Goal: Task Accomplishment & Management: Complete application form

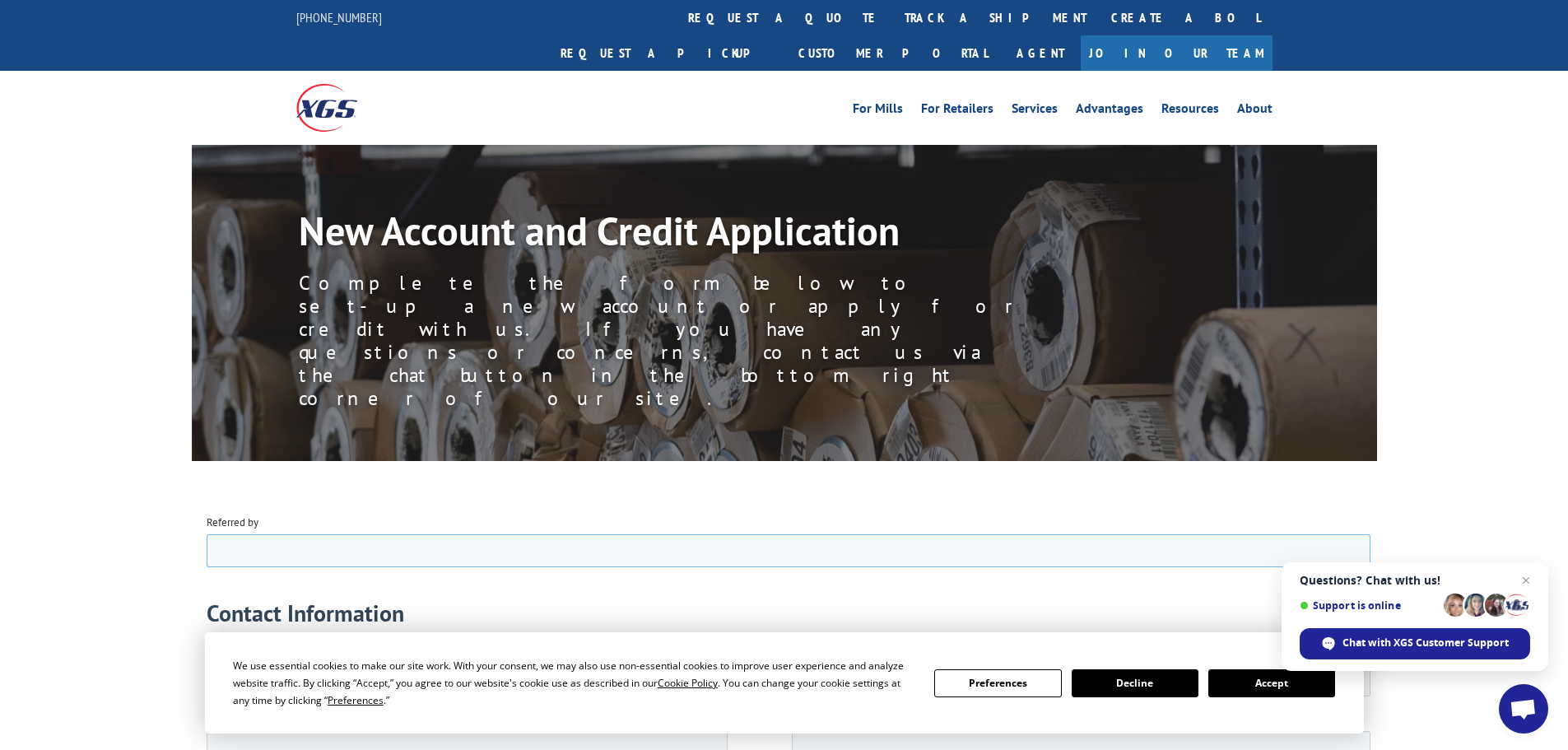
click at [282, 551] on input "Referred by" at bounding box center [787, 550] width 1164 height 33
type input "Terri"
click at [505, 672] on input "Company name" at bounding box center [787, 679] width 1164 height 33
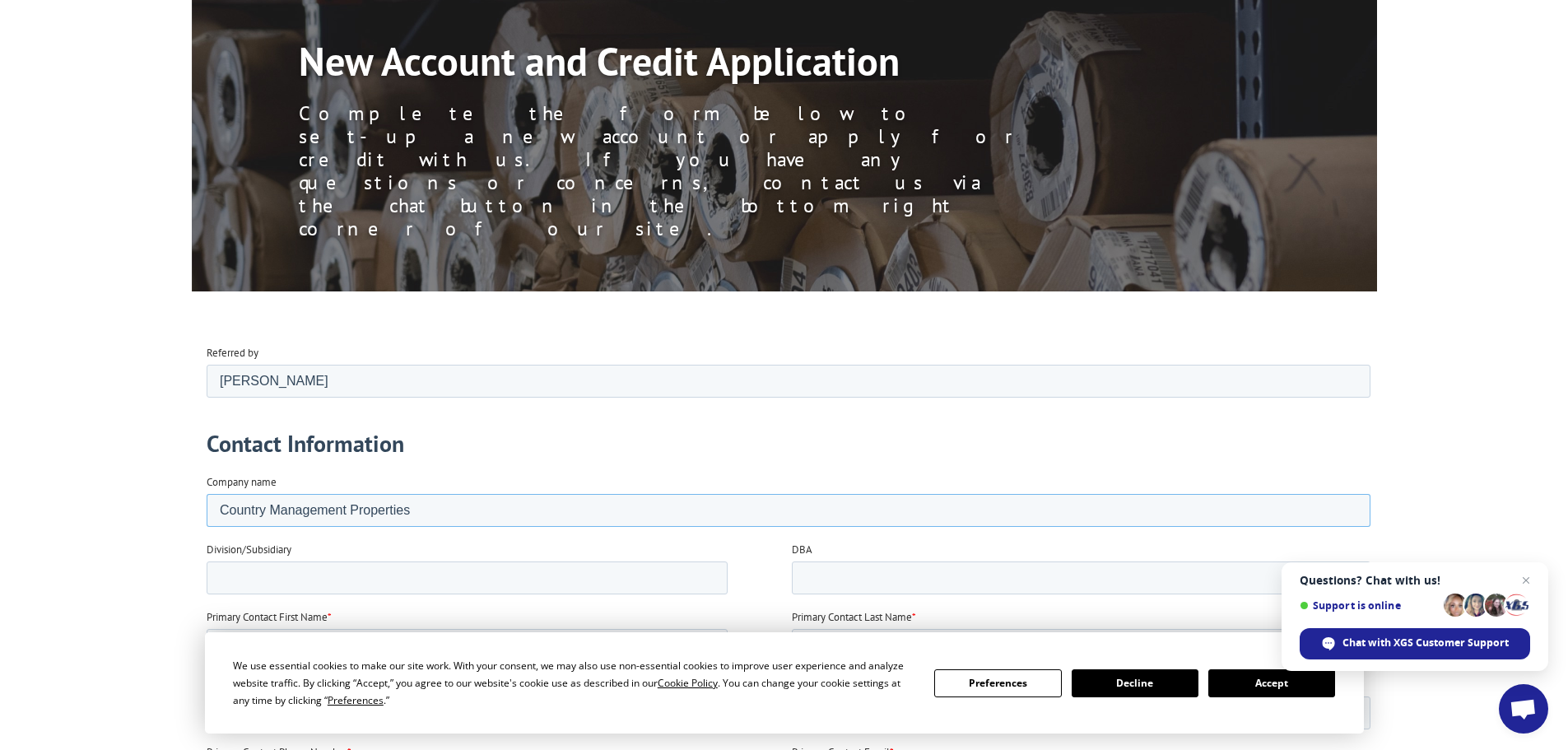
scroll to position [247, 0]
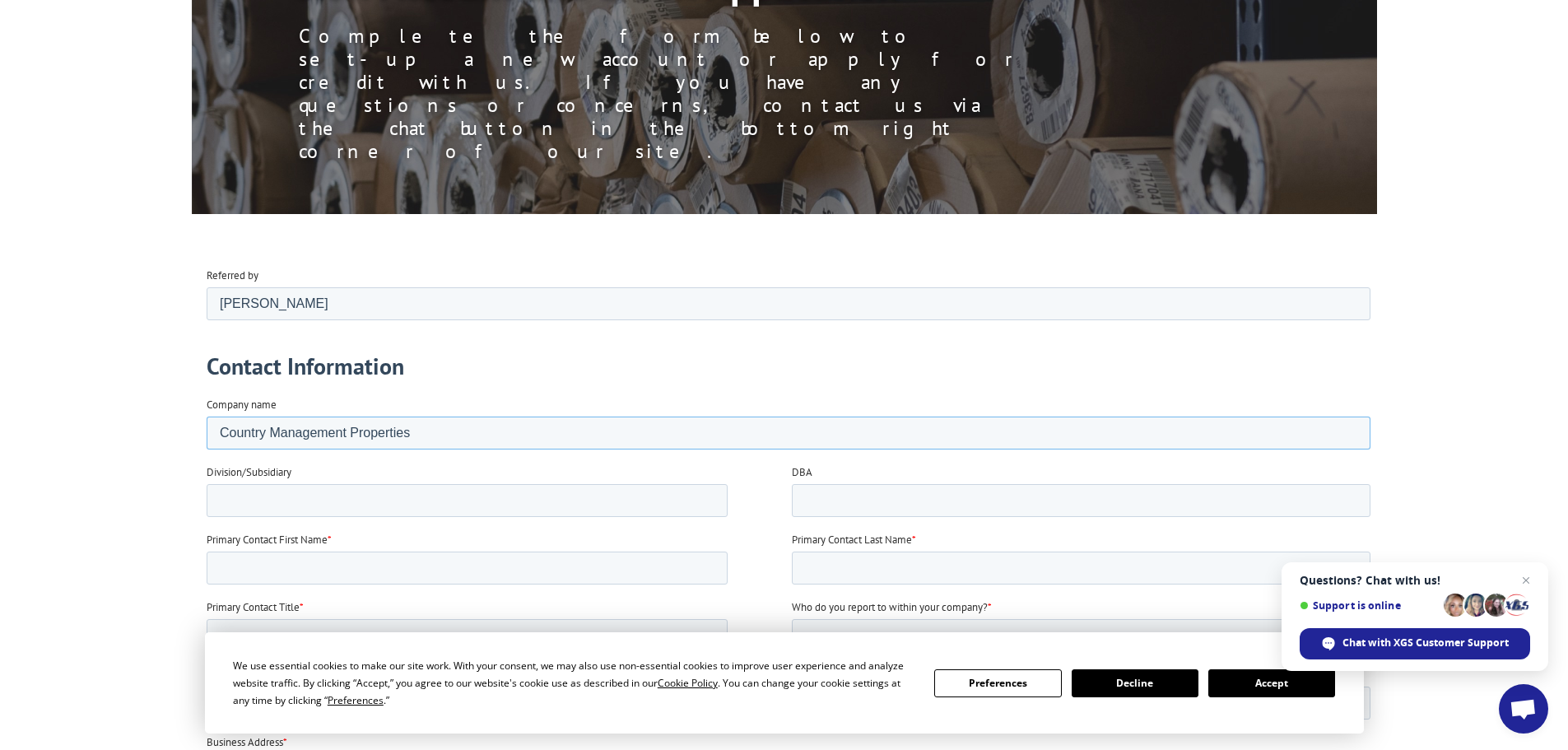
type input "Country Management Properties"
click at [293, 568] on input "Primary Contact First Name *" at bounding box center [466, 568] width 521 height 33
type input "Bhaskar Pisipati"
click at [248, 641] on input "Primary Contact Title *" at bounding box center [466, 634] width 521 height 33
type input "Owner"
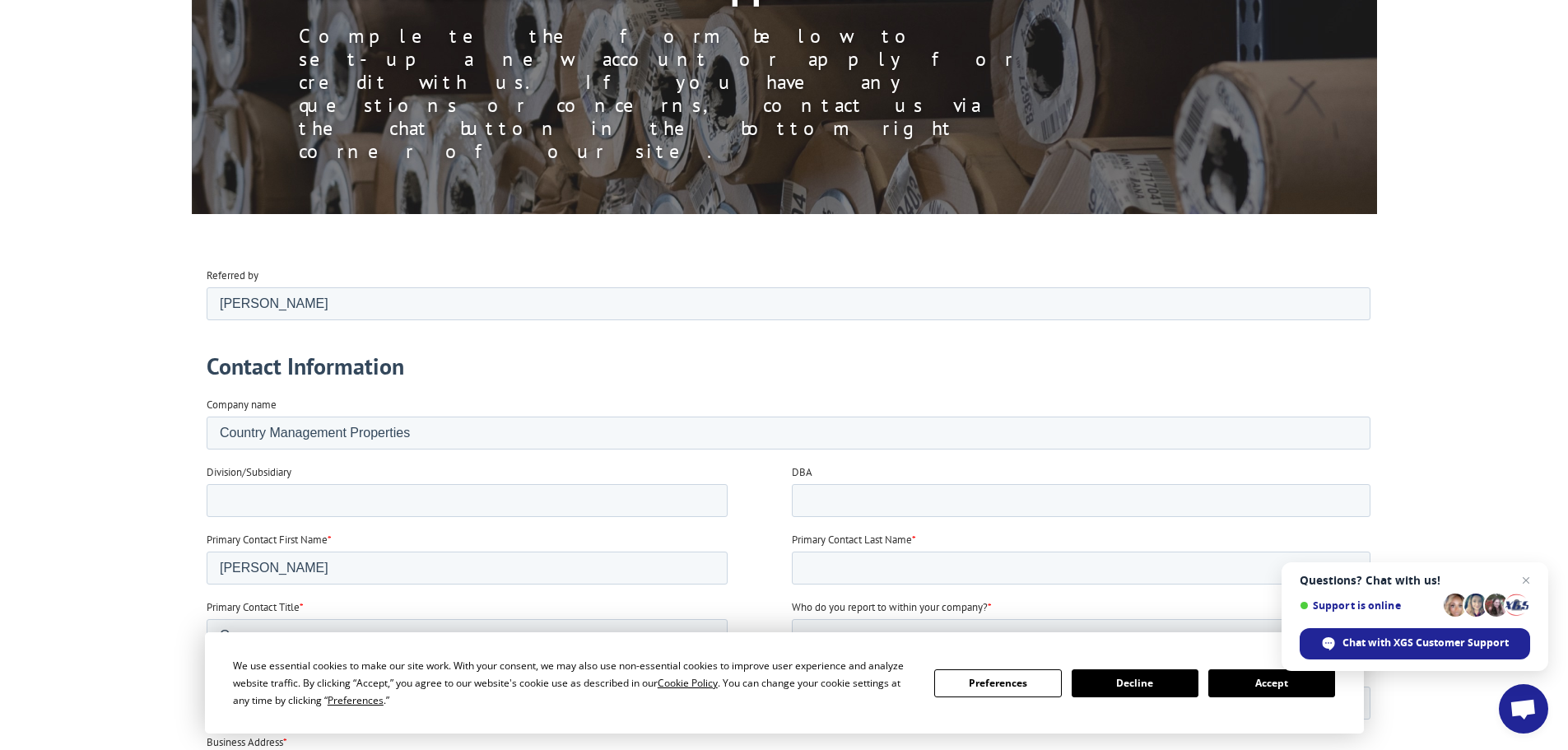
click at [337, 707] on input "Primary Contact Phone Number *" at bounding box center [466, 702] width 521 height 33
type input "269-388-7901"
click at [370, 557] on input "Bhaskar Pisipati" at bounding box center [466, 568] width 521 height 33
type input "Bhaskar"
click at [819, 562] on input "Primary Contact Last Name *" at bounding box center [1080, 568] width 579 height 33
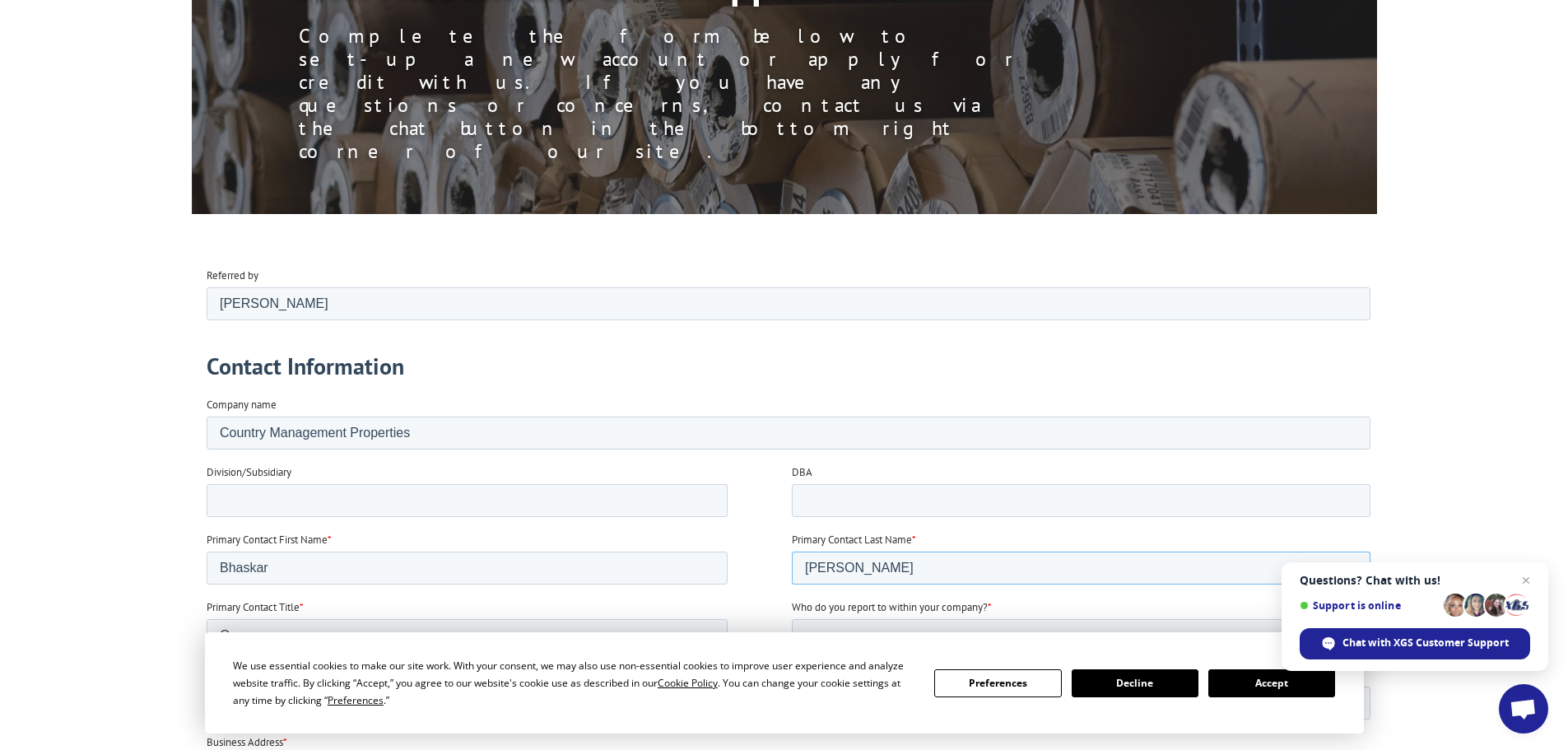
type input "Pisipati"
click at [897, 634] on input "Who do you report to within your company? *" at bounding box center [1080, 634] width 579 height 33
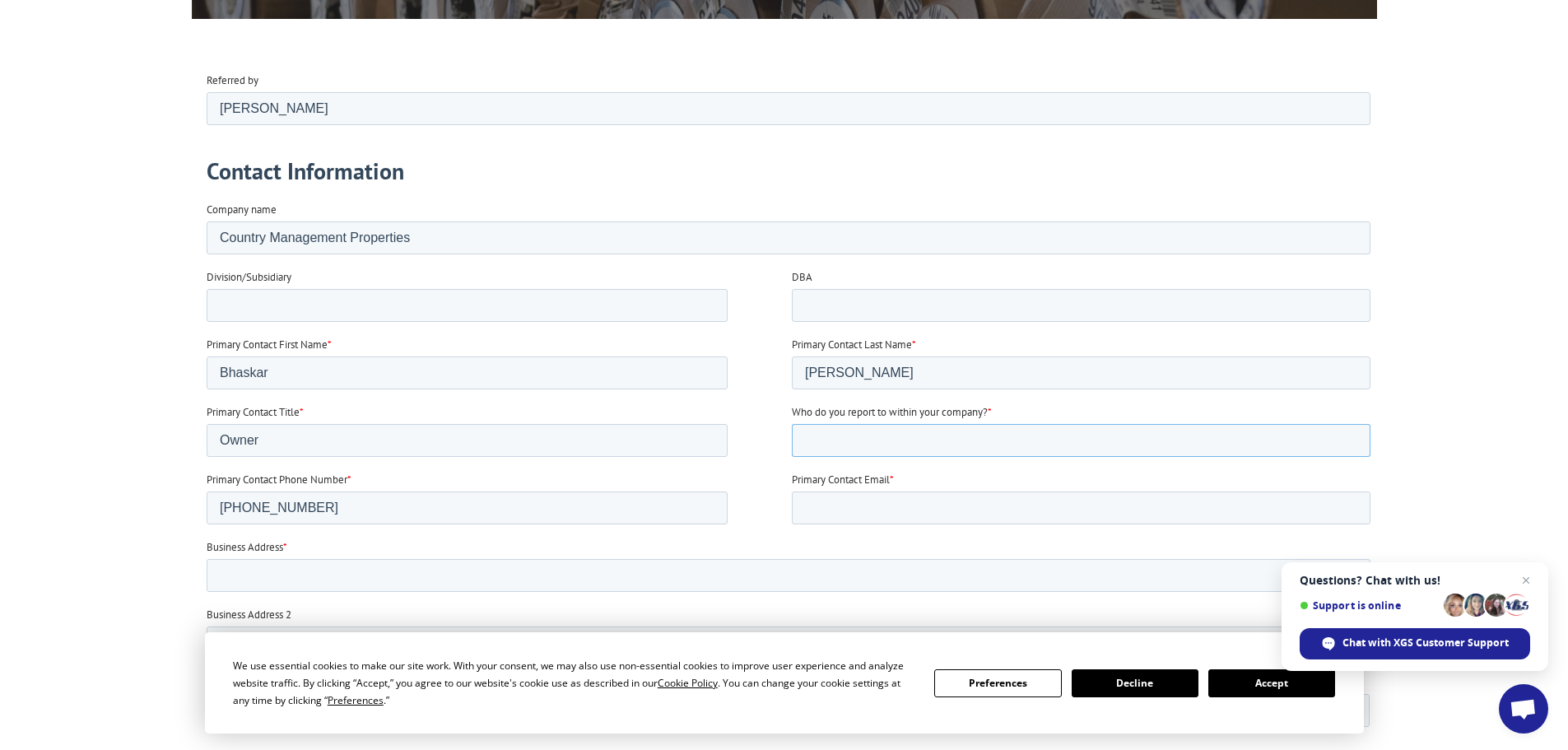
scroll to position [494, 0]
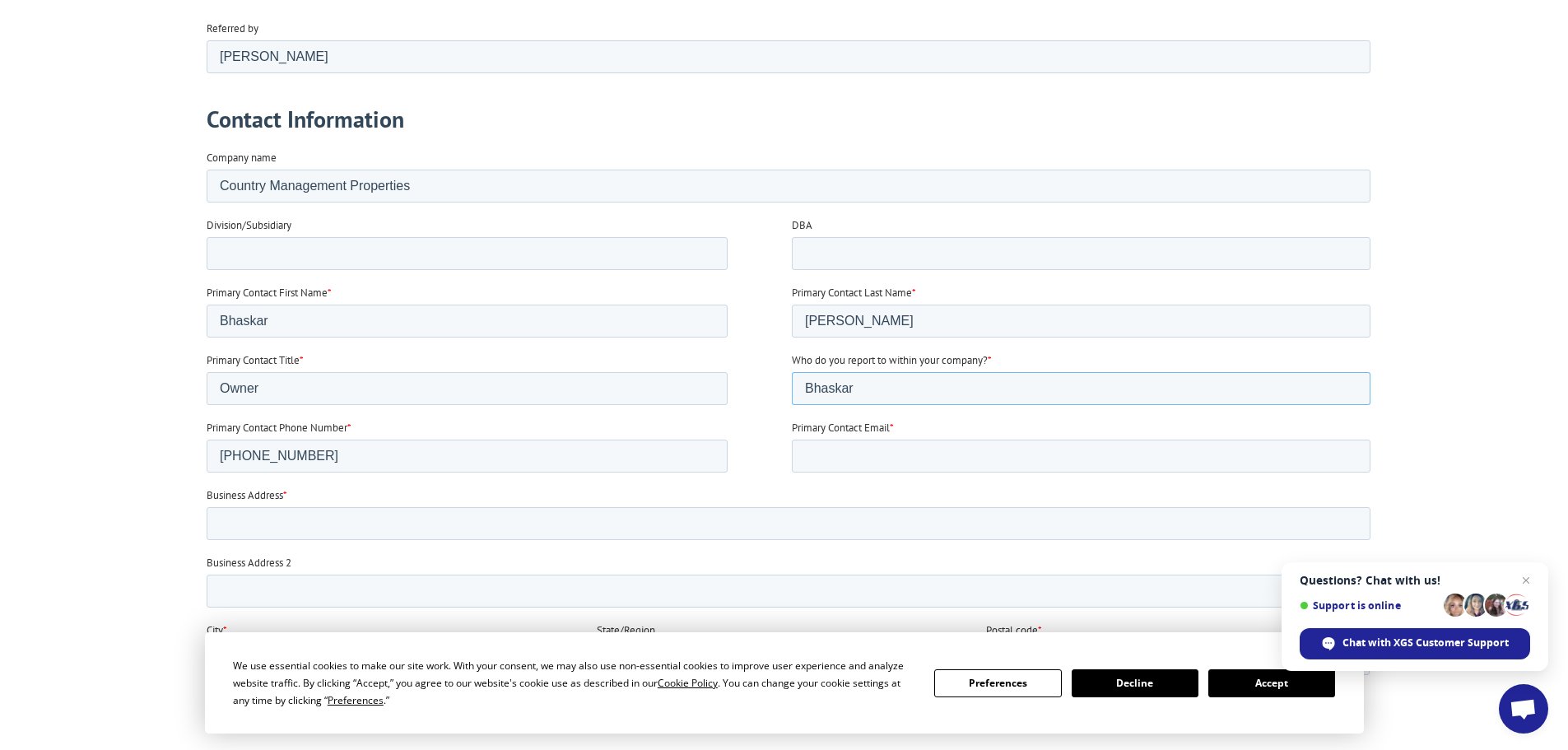
type input "Bhaskar"
click at [875, 458] on input "Primary Contact Email *" at bounding box center [1080, 455] width 579 height 33
type input "countrymgmt@yahoo.com"
click at [333, 529] on input "Business Address *" at bounding box center [787, 523] width 1164 height 33
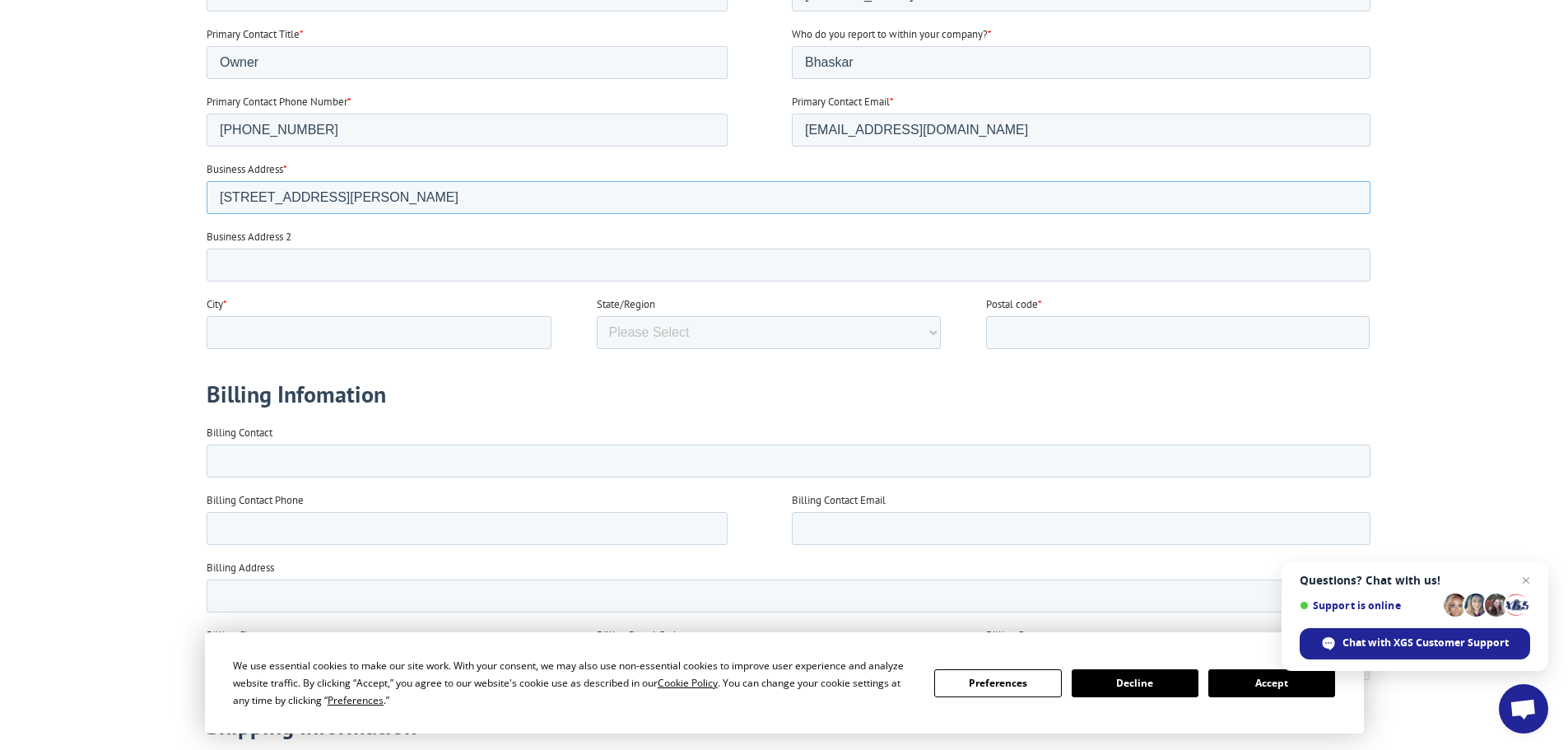
scroll to position [823, 0]
click at [241, 331] on input "City *" at bounding box center [378, 329] width 345 height 33
click at [250, 193] on input "822 palmer Ave." at bounding box center [787, 194] width 1164 height 33
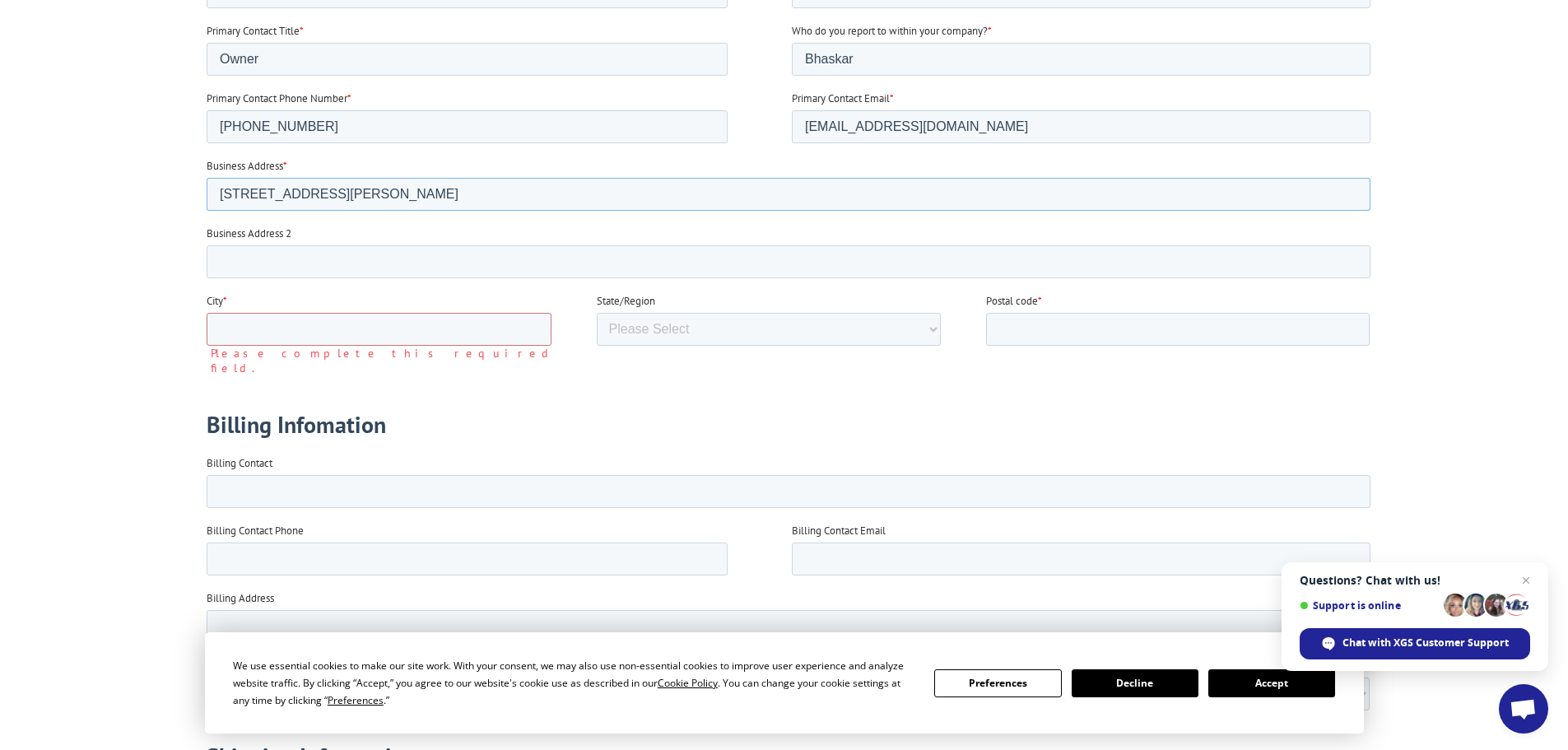
type input "822 Palmer Ave."
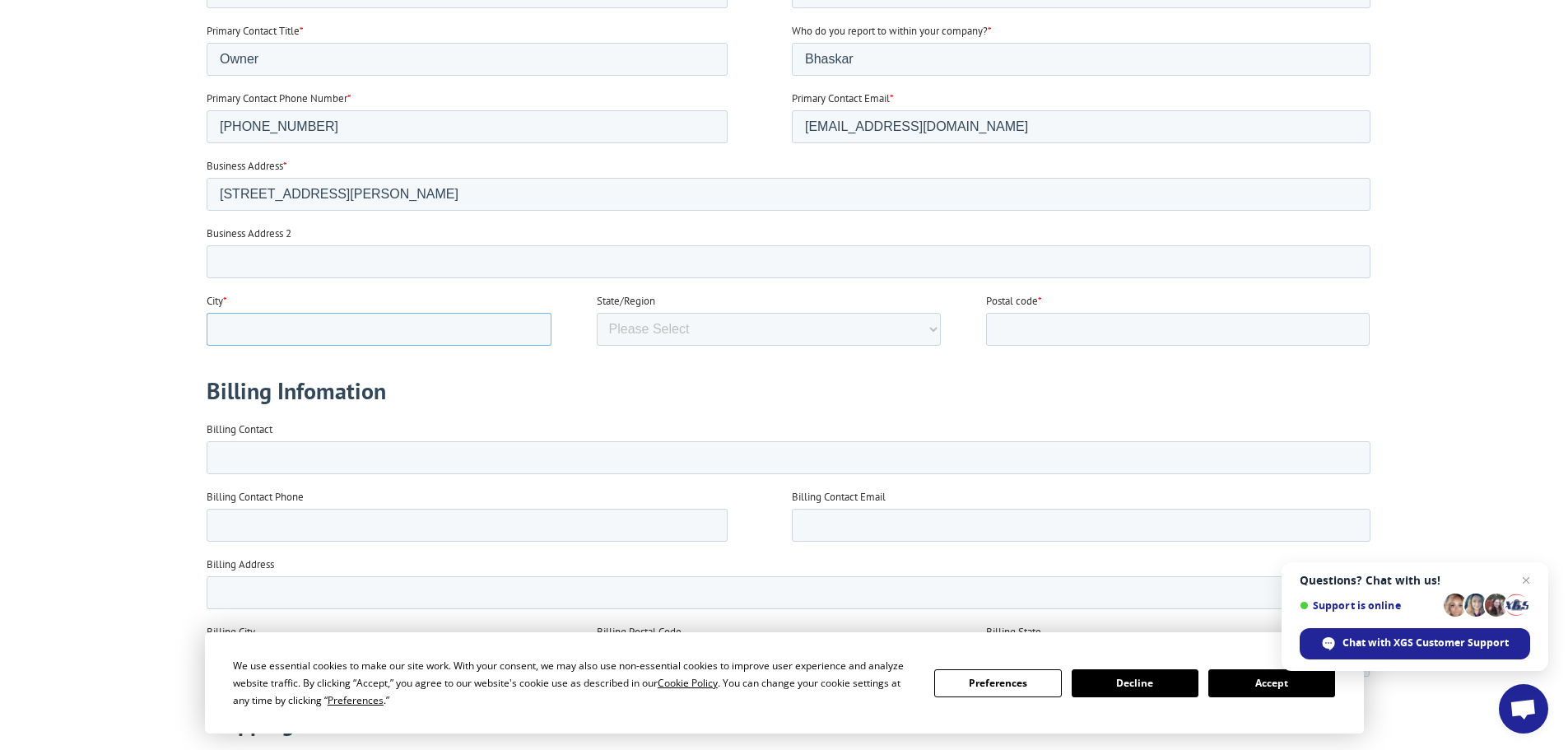
click at [266, 333] on input "City *" at bounding box center [378, 329] width 345 height 33
type input "Kalamazoo"
click at [669, 331] on select "Please Select Alabama Alaska Arizona Arkansas California Colorado Connecticut W…" at bounding box center [768, 329] width 345 height 33
select select "Michigan"
click at [596, 346] on select "Please Select Alabama Alaska Arizona Arkansas California Colorado Connecticut W…" at bounding box center [768, 329] width 345 height 33
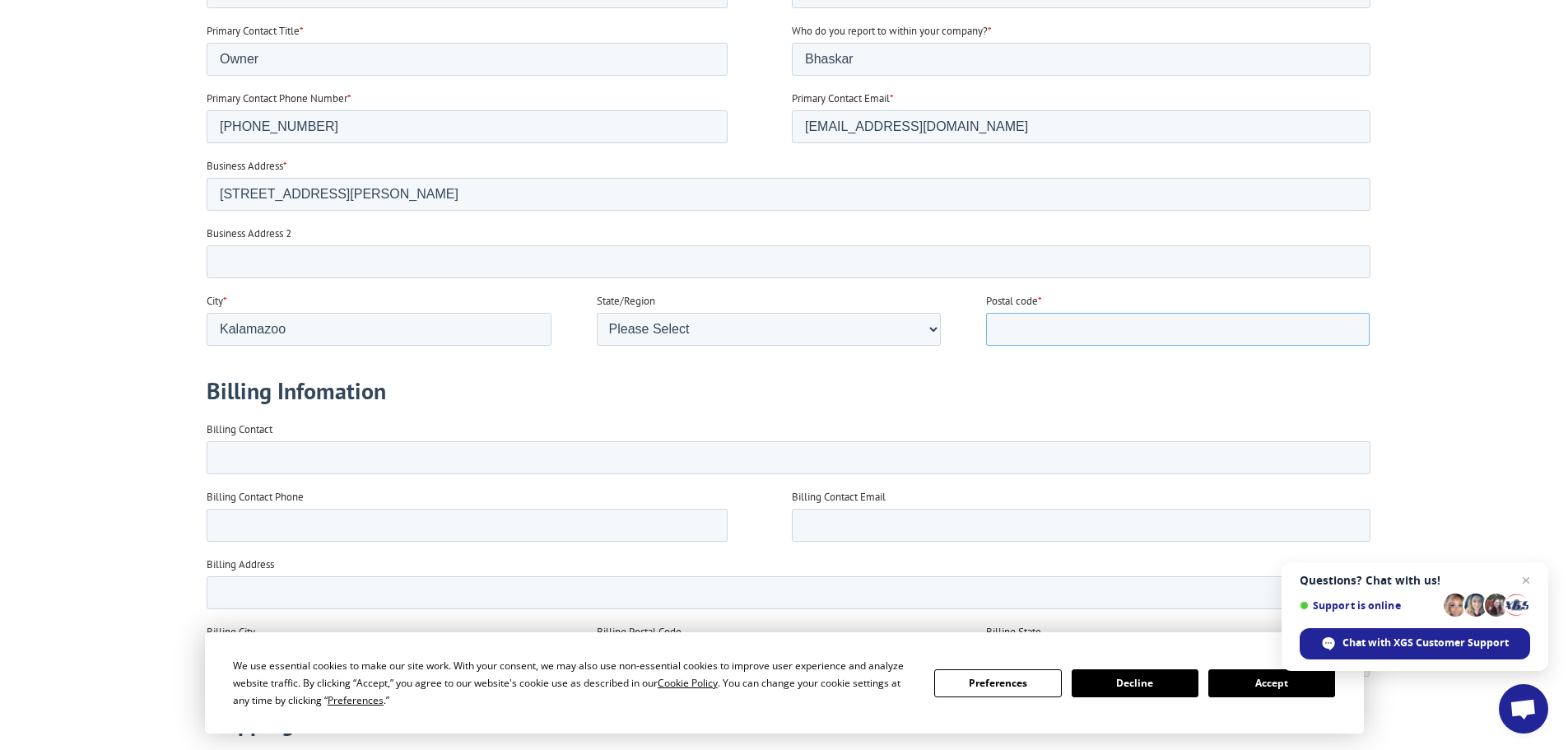
click at [1025, 320] on input "Postal code *" at bounding box center [1177, 329] width 383 height 33
type input "49001"
click at [258, 259] on input "Business Address 2" at bounding box center [787, 262] width 1164 height 33
type input "P.O.Box 1131 Portage, MI 49081"
click at [324, 453] on input "Billing Contact" at bounding box center [787, 458] width 1164 height 33
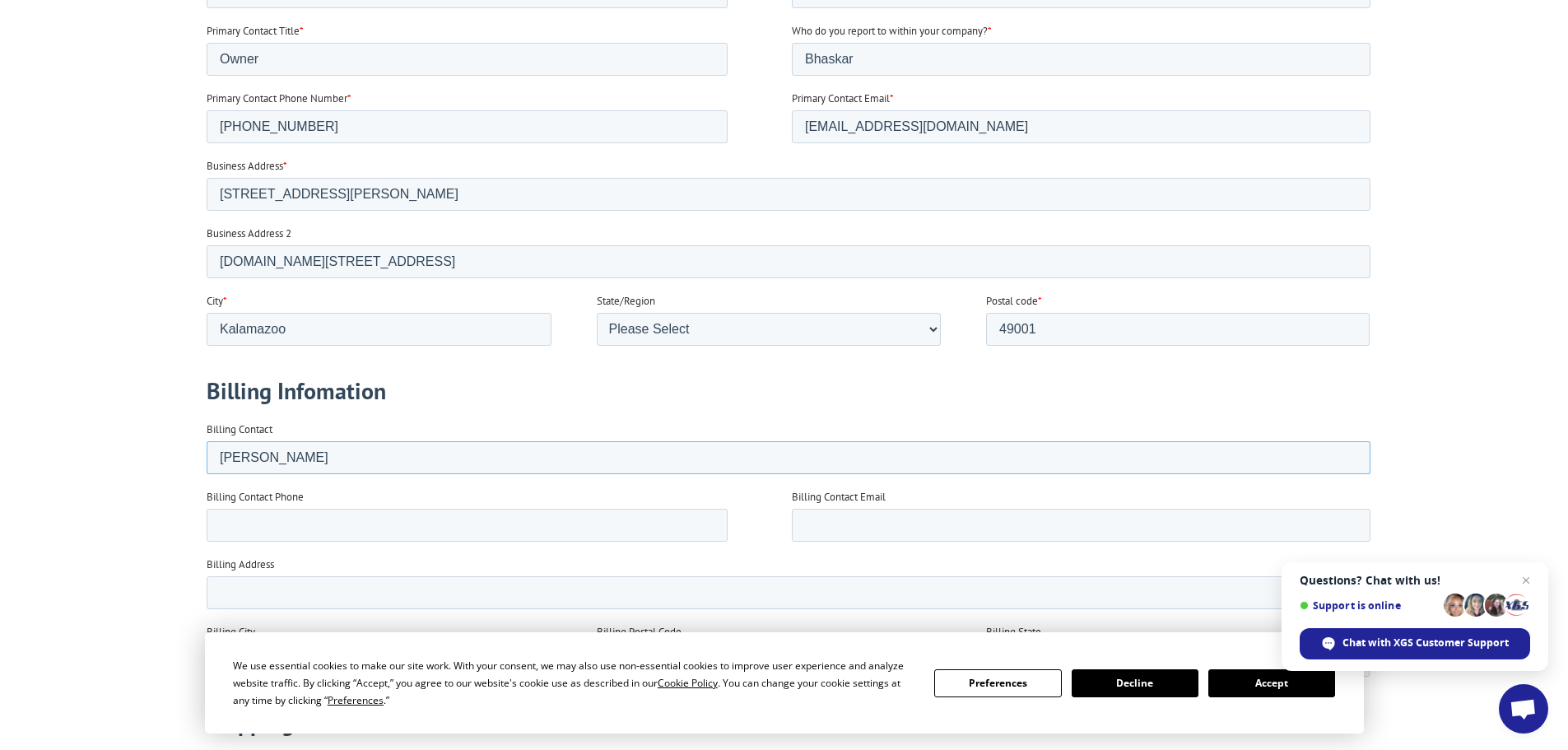
type input "Bhaskar Pisipati"
click at [266, 518] on input "Billing Contact Phone" at bounding box center [466, 525] width 521 height 33
type input "269-207-7133"
click at [246, 591] on input "Billing Address" at bounding box center [787, 592] width 1164 height 33
type input "6639 Trotwood St."
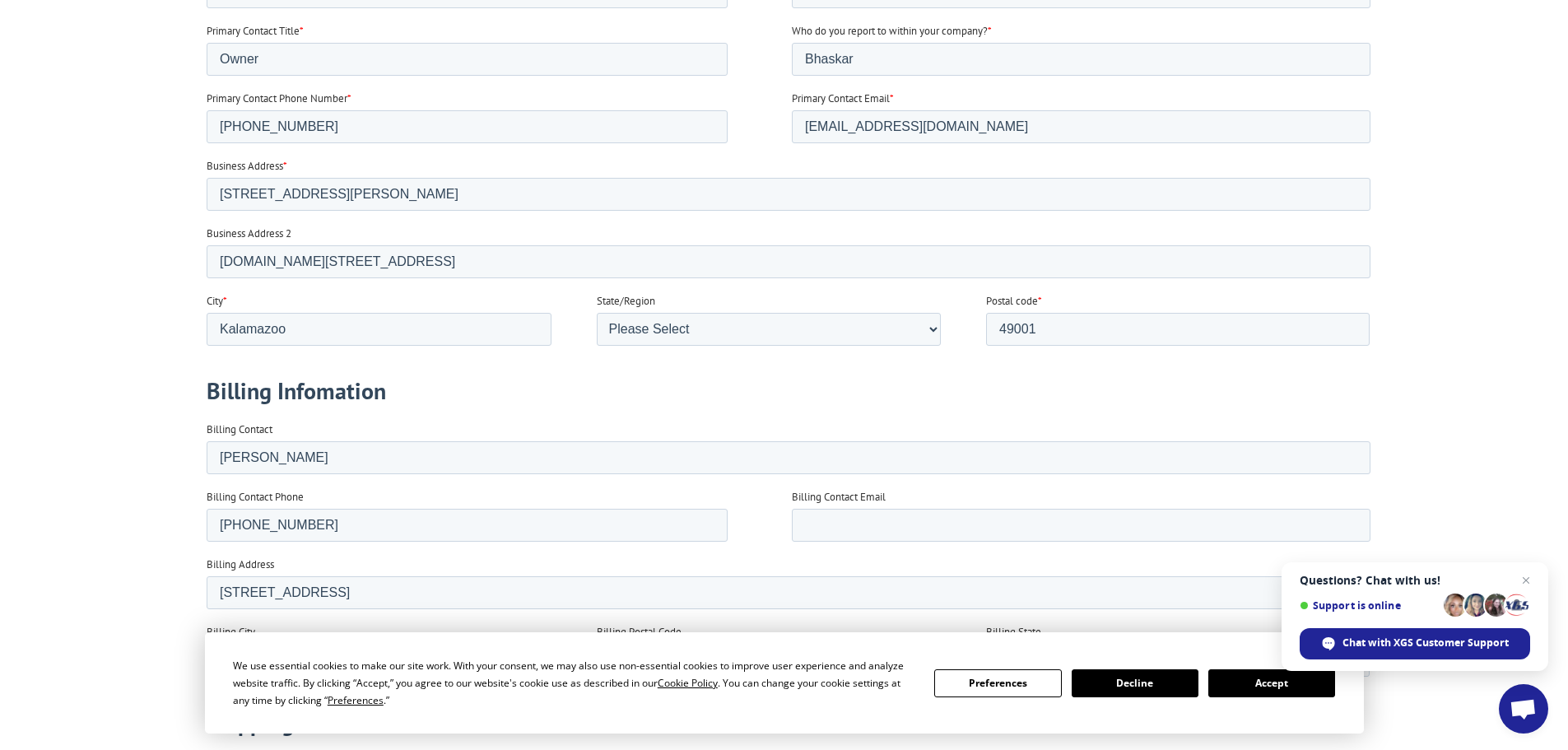
click at [234, 651] on input "Billing City" at bounding box center [378, 660] width 345 height 33
type input "Portage"
click at [712, 657] on input "Billing Postal Code" at bounding box center [768, 660] width 345 height 33
type input "49024"
click at [1065, 654] on select "Please Select Alabama Alaska Arizona Arkansas California Colorado Connecticut D…" at bounding box center [1177, 660] width 383 height 33
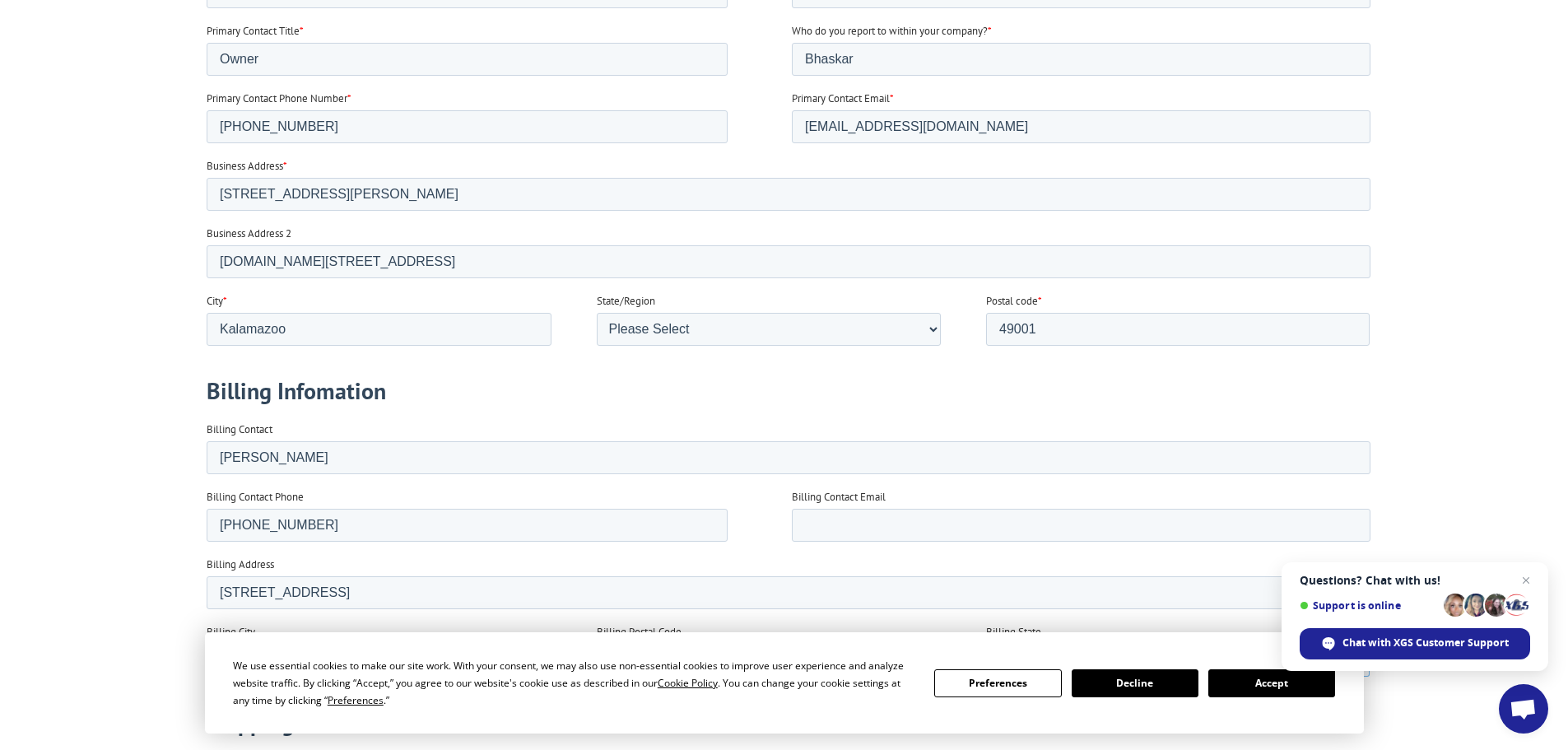
select select "Michigan"
click at [986, 677] on select "Please Select Alabama Alaska Arizona Arkansas California Colorado Connecticut D…" at bounding box center [1177, 660] width 383 height 33
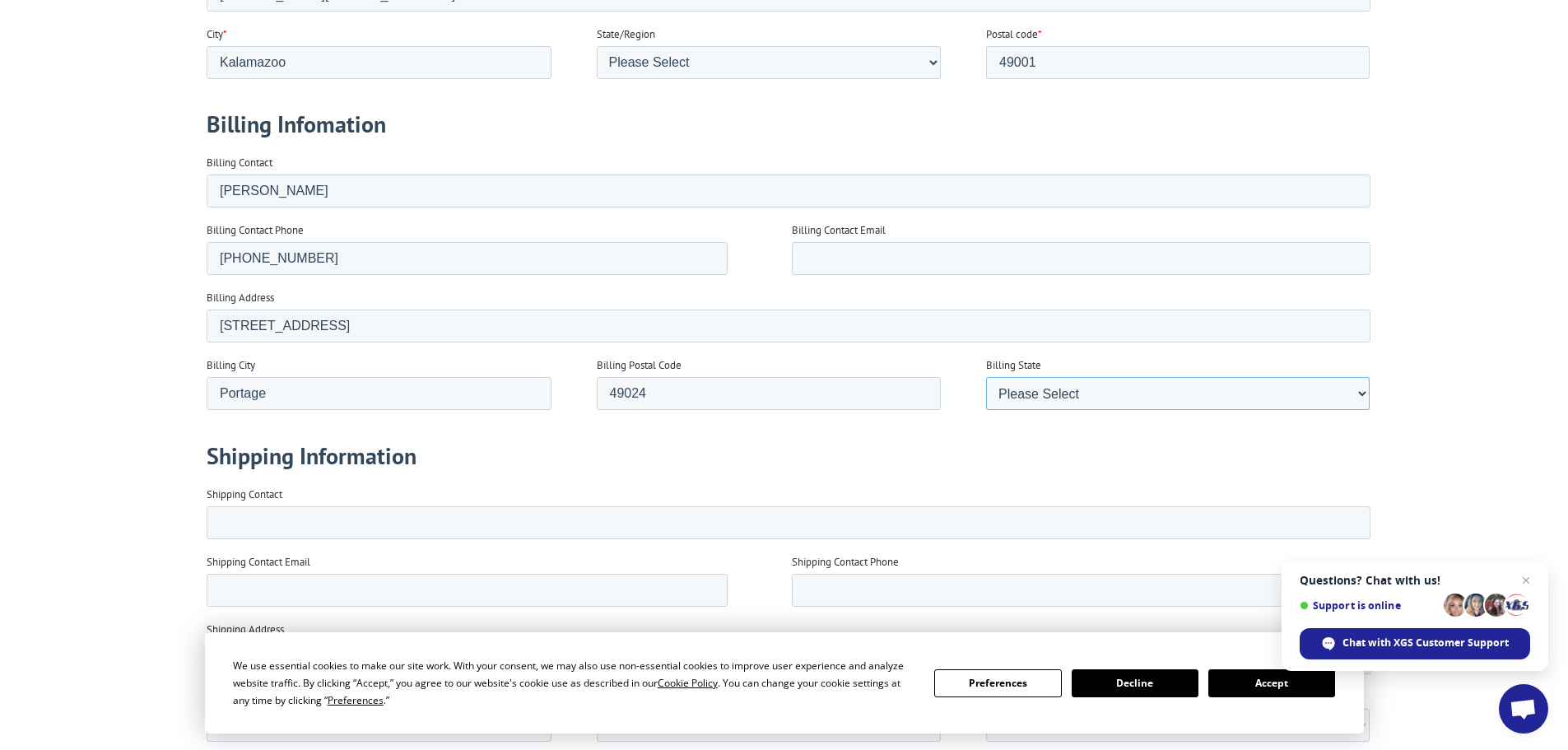
scroll to position [1153, 0]
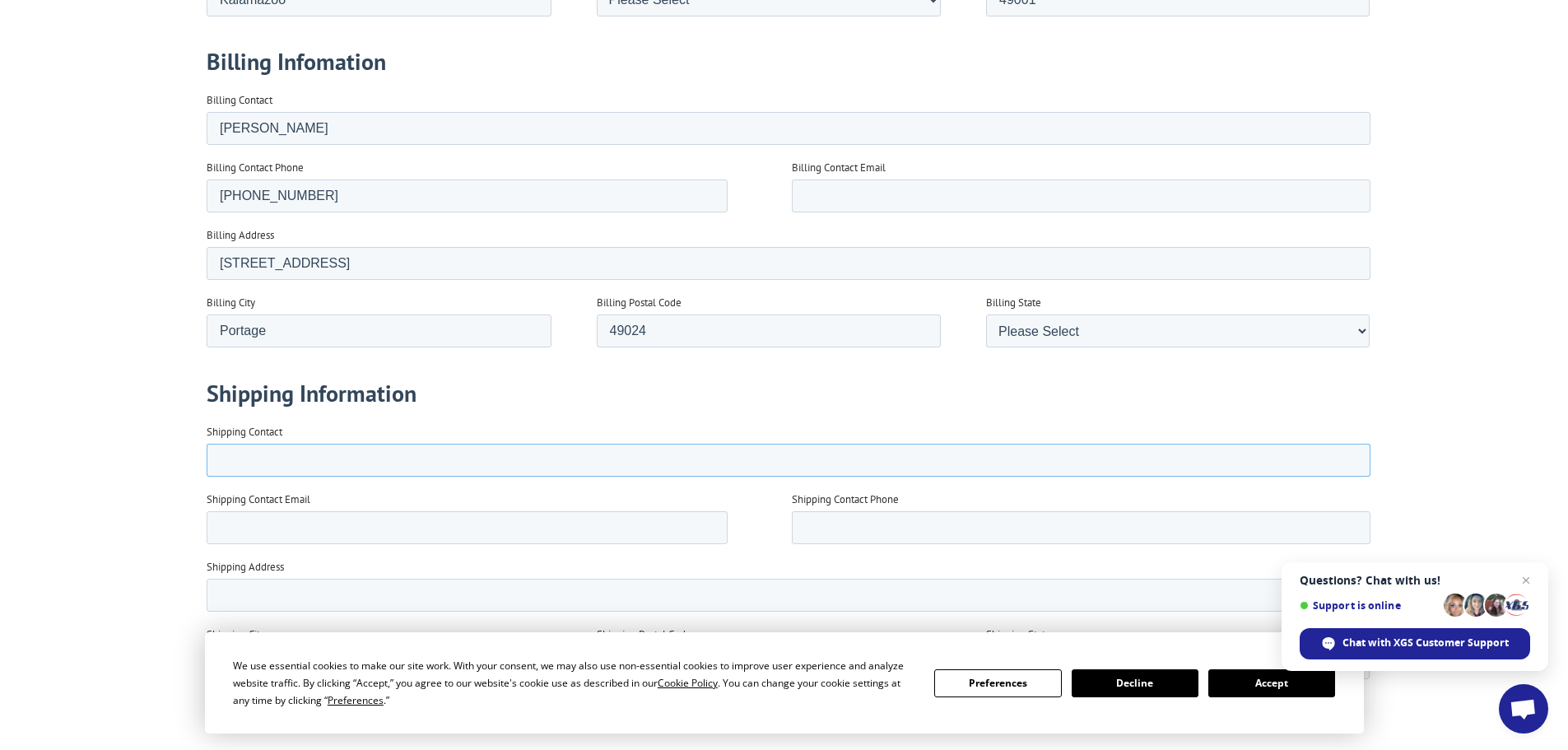
click at [253, 461] on input "Shipping Contact" at bounding box center [787, 460] width 1164 height 33
type input "Bhaskar Pisipati"
click at [321, 527] on input "Shipping Contact Email" at bounding box center [466, 528] width 521 height 33
type input "countrymgmt@yaahoo.com"
click at [863, 529] on input "Shipping Contact Phone" at bounding box center [1080, 528] width 579 height 33
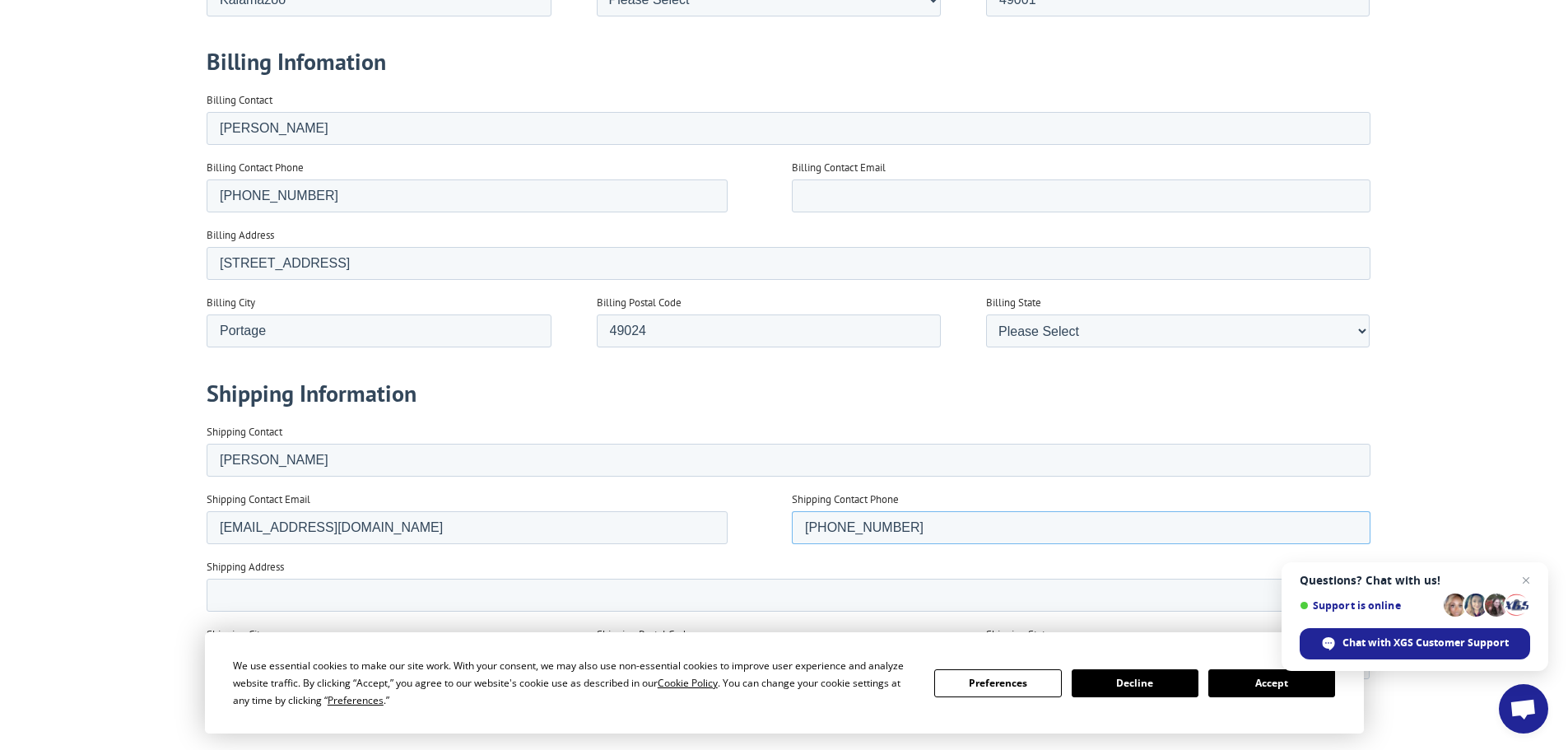
type input "269-207-7133"
click at [327, 589] on input "Shipping Address" at bounding box center [787, 595] width 1164 height 33
type input "922 Gibson St."
click at [278, 656] on input "Shipping City" at bounding box center [378, 663] width 345 height 33
type input "Kalamazoo"
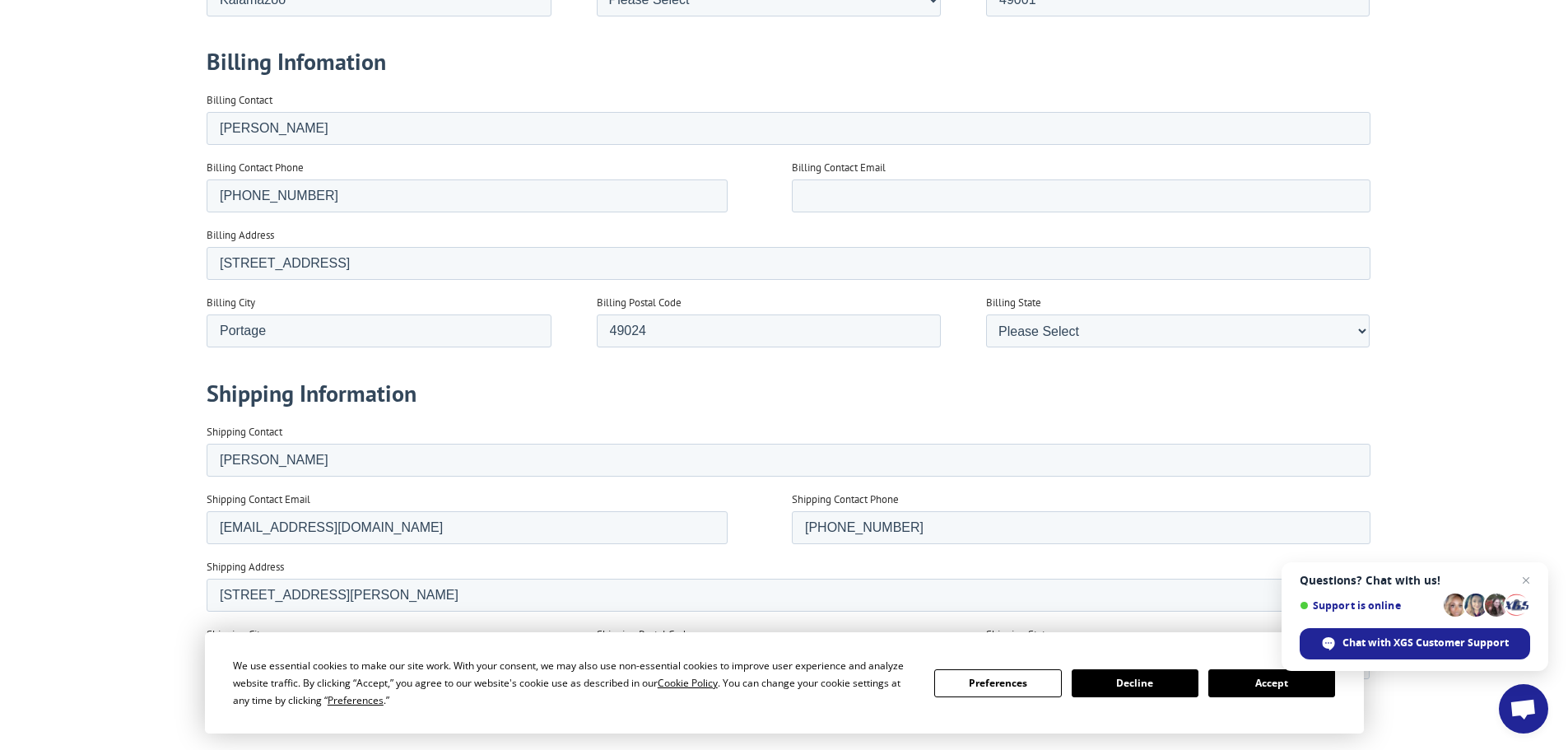
click at [607, 665] on input "Shipping Postal Code" at bounding box center [768, 663] width 345 height 33
type input "49001"
click at [1025, 655] on select "Please Select Alabama Alaska Arizona Arkansas California Colorado Connecticut D…" at bounding box center [1177, 663] width 383 height 33
select select "Michigan"
click at [986, 679] on select "Please Select Alabama Alaska Arizona Arkansas California Colorado Connecticut D…" at bounding box center [1177, 663] width 383 height 33
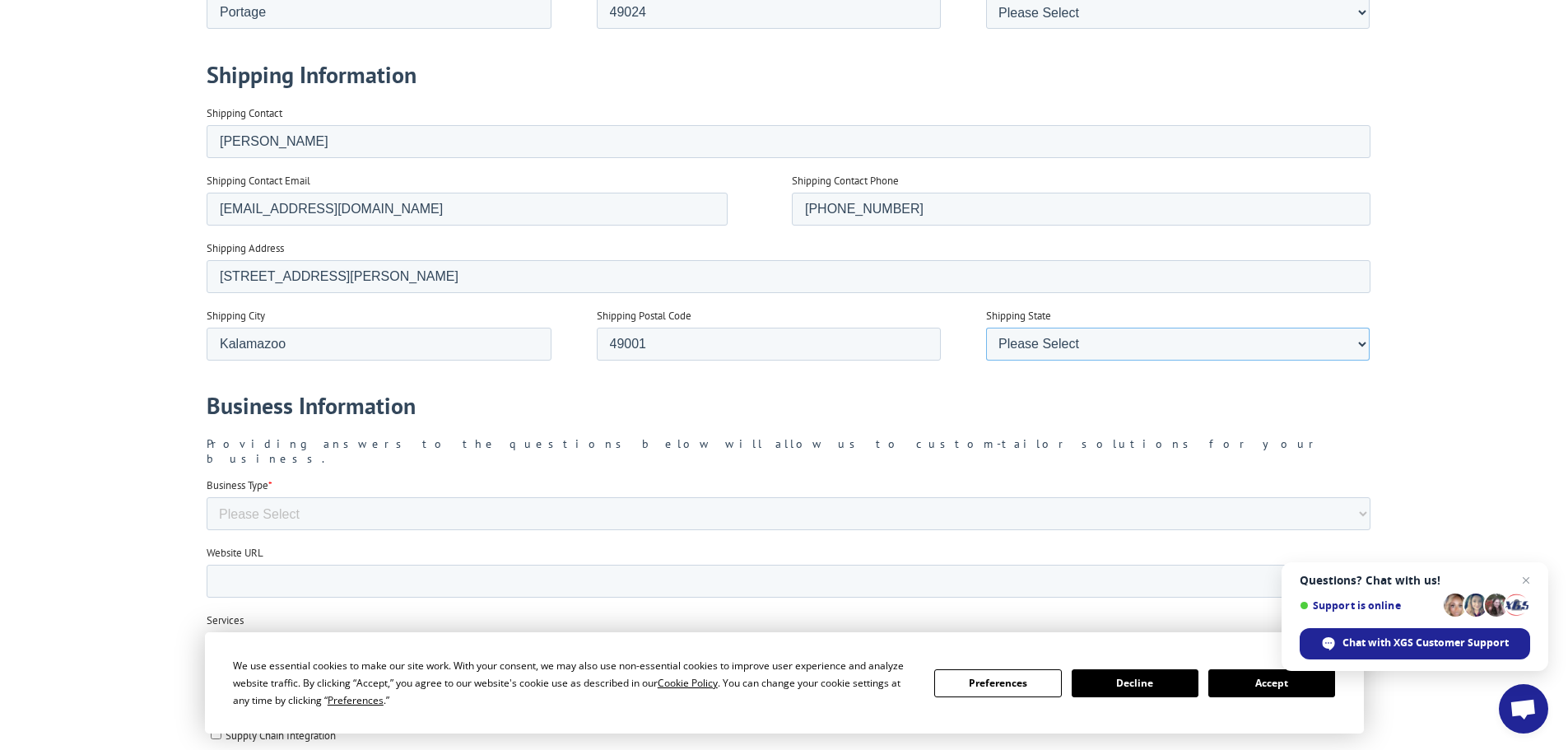
scroll to position [1482, 0]
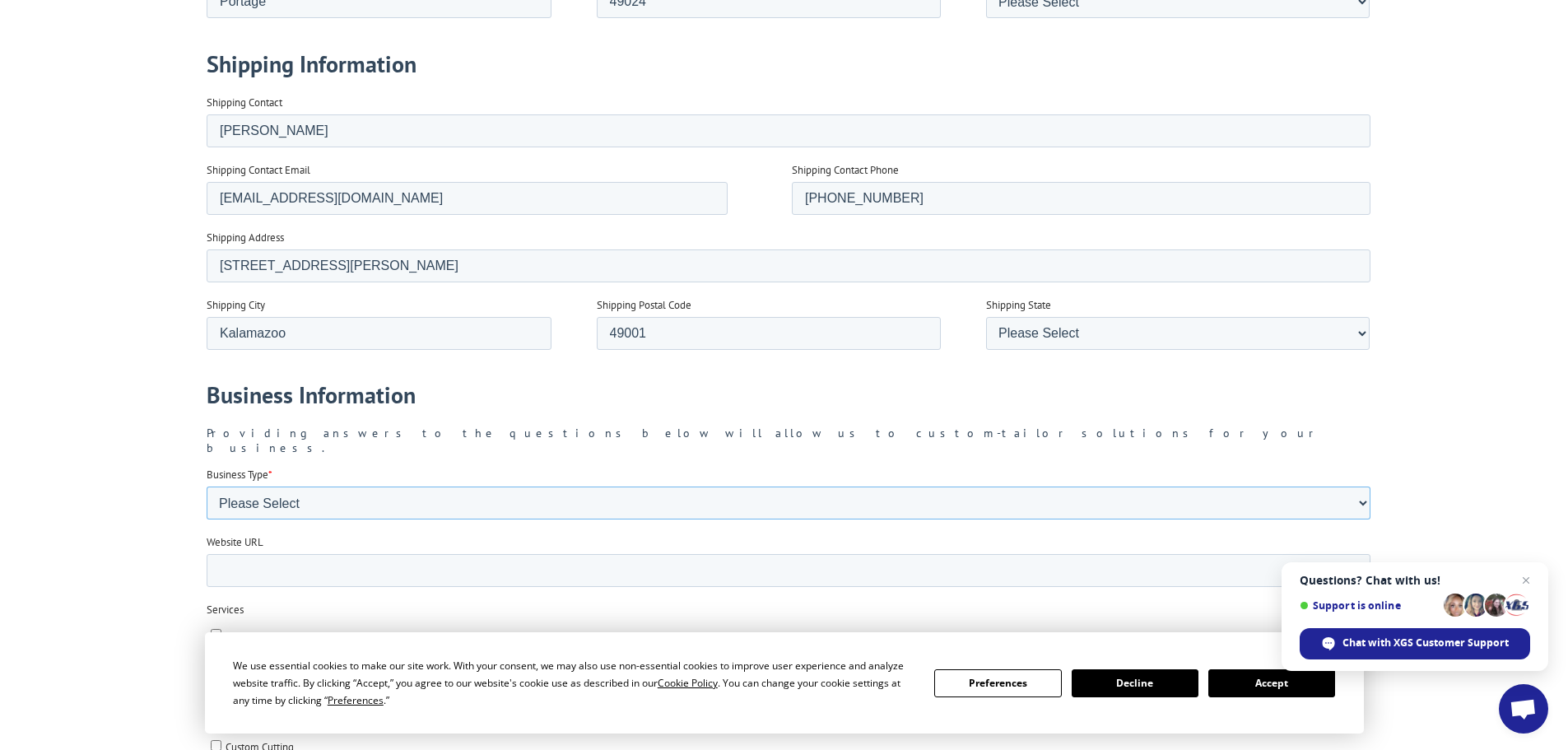
click at [749, 487] on select "Please Select Flooring Mill, Manufacturer, or Importer Manufacturer - Other Nat…" at bounding box center [787, 503] width 1164 height 33
select select "Other"
click at [205, 519] on select "Please Select Flooring Mill, Manufacturer, or Importer Manufacturer - Other Nat…" at bounding box center [787, 503] width 1164 height 33
click at [299, 559] on input "Website URL" at bounding box center [787, 570] width 1164 height 33
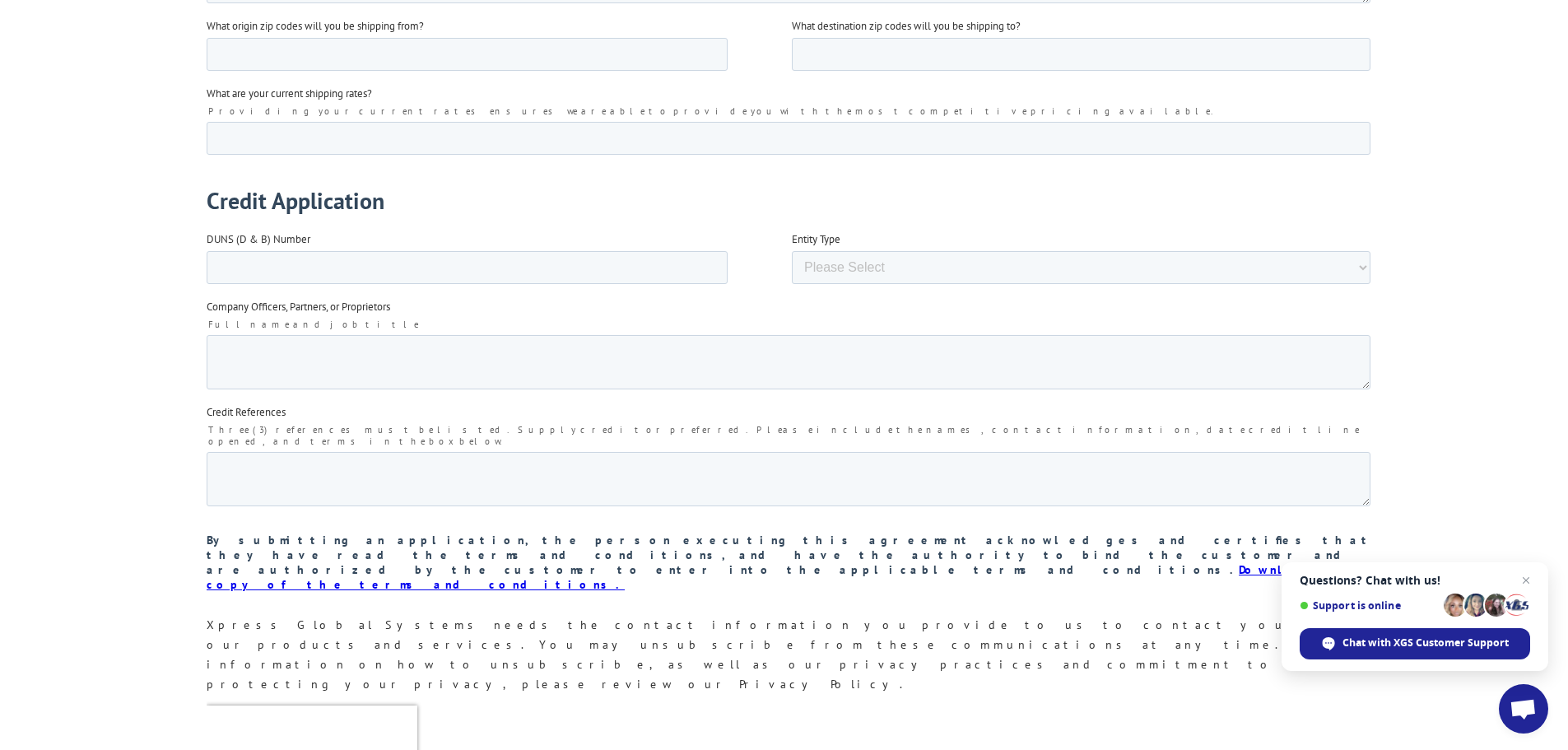
scroll to position [2469, 0]
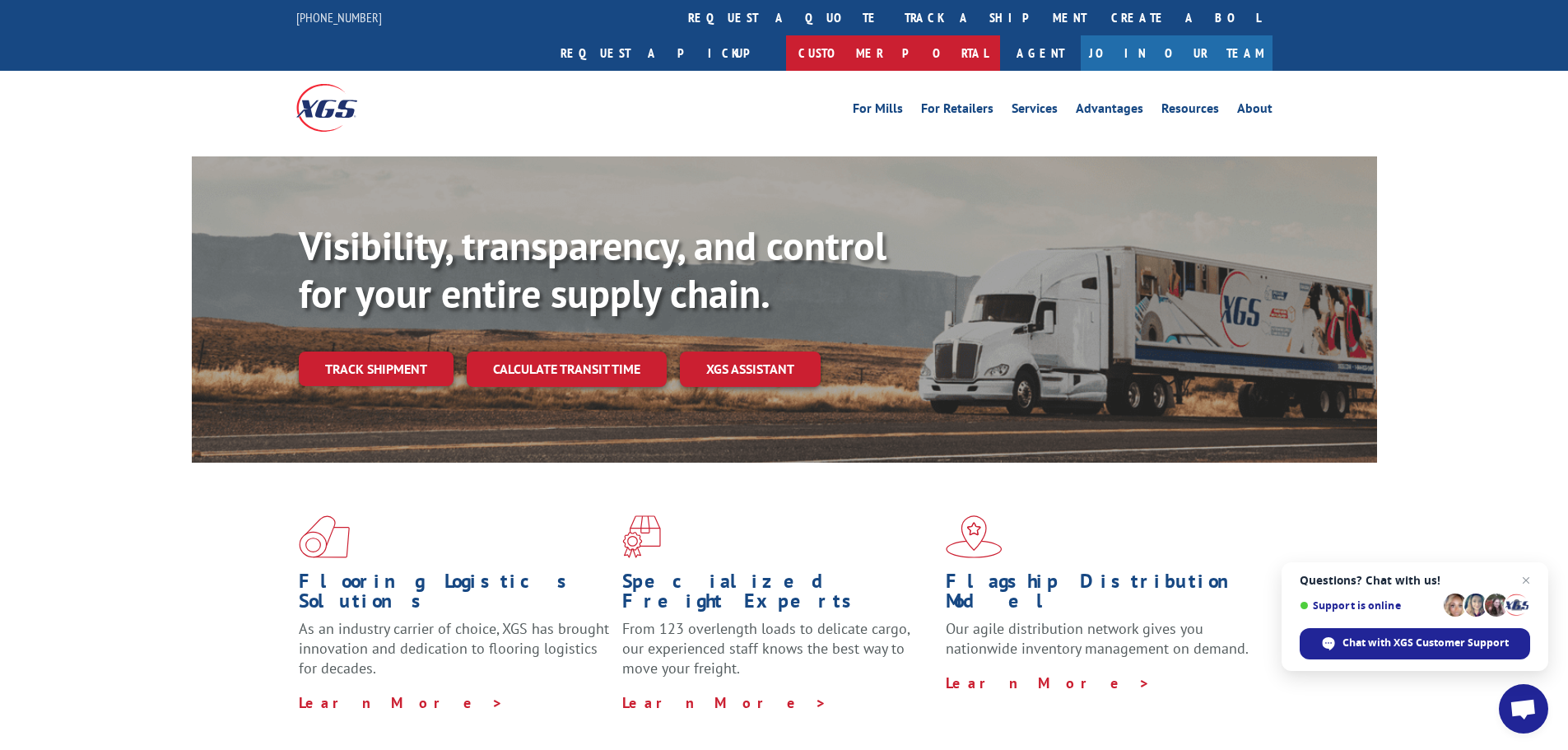
click at [1000, 36] on link "Customer Portal" at bounding box center [892, 53] width 214 height 36
